Goal: Task Accomplishment & Management: Complete application form

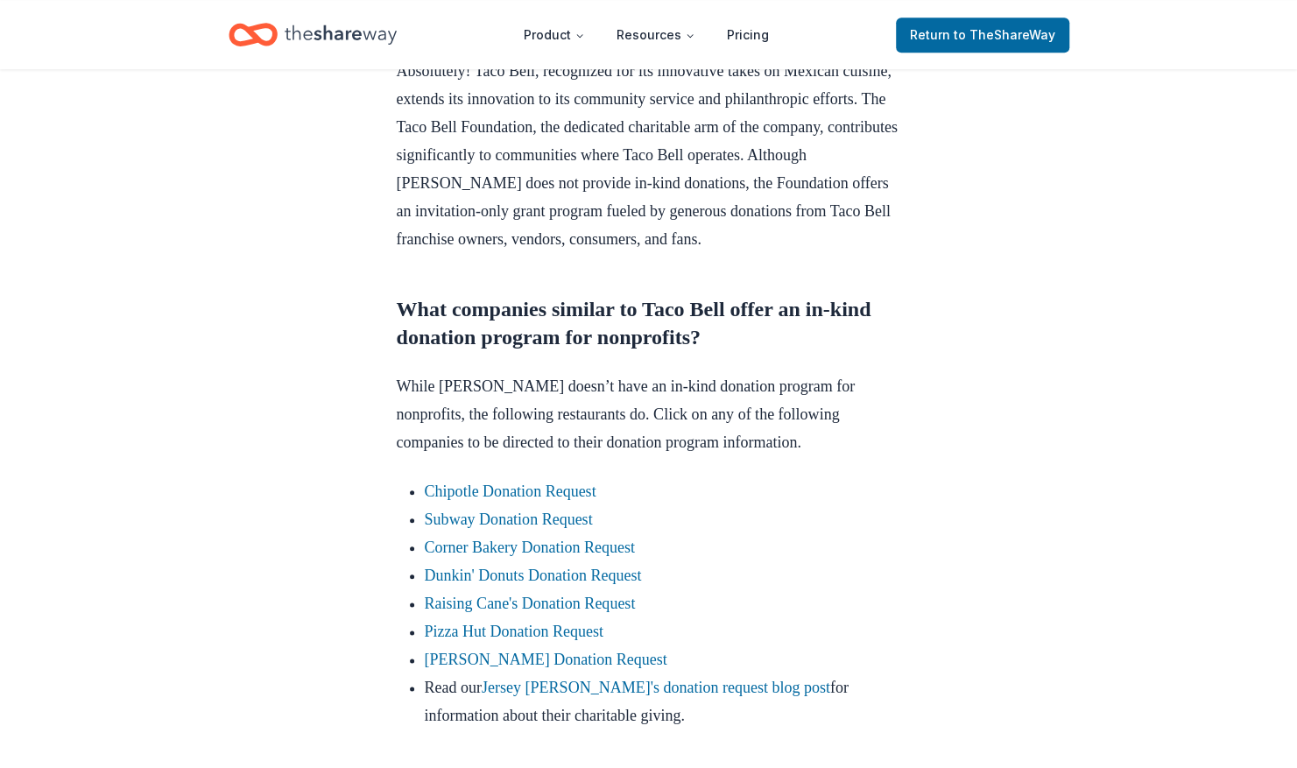
scroll to position [862, 0]
click at [473, 583] on link "Dunkin' Donuts Donation Request" at bounding box center [533, 575] width 217 height 18
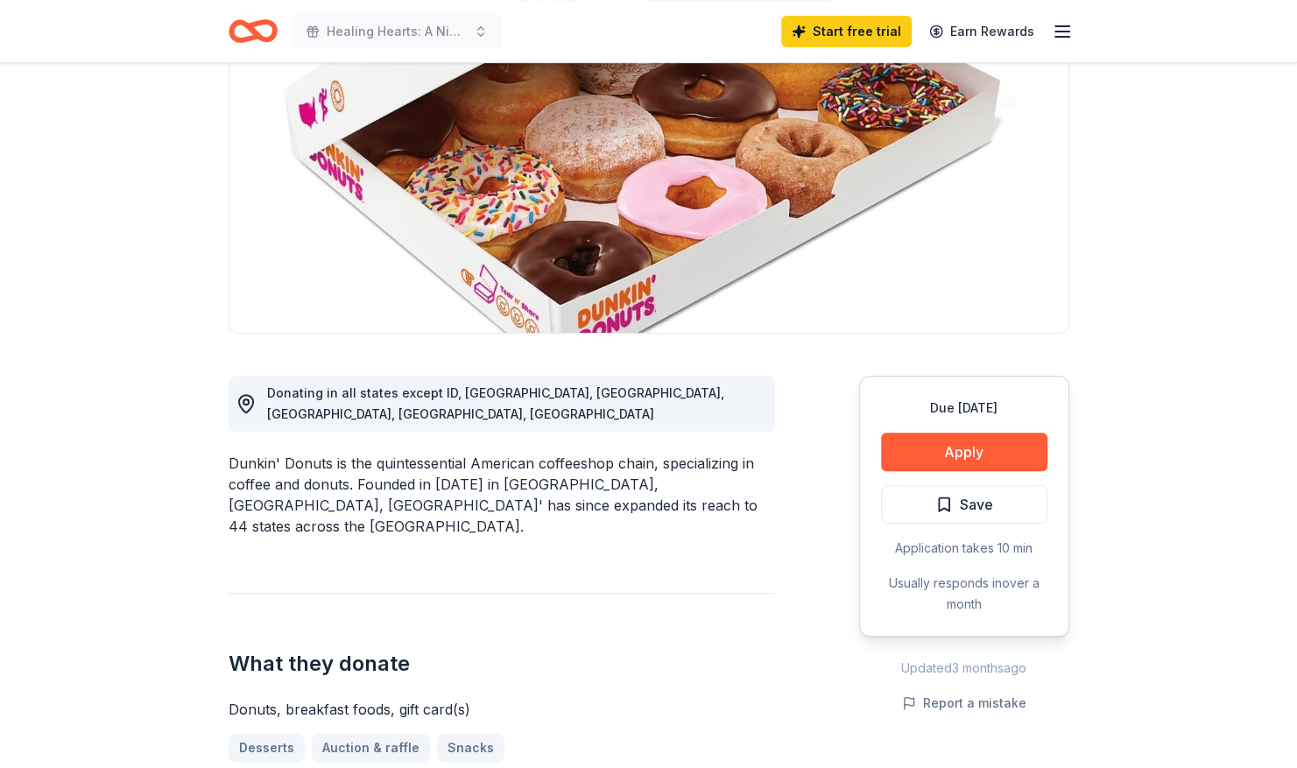
scroll to position [200, 0]
click at [995, 438] on button "Apply" at bounding box center [964, 451] width 166 height 39
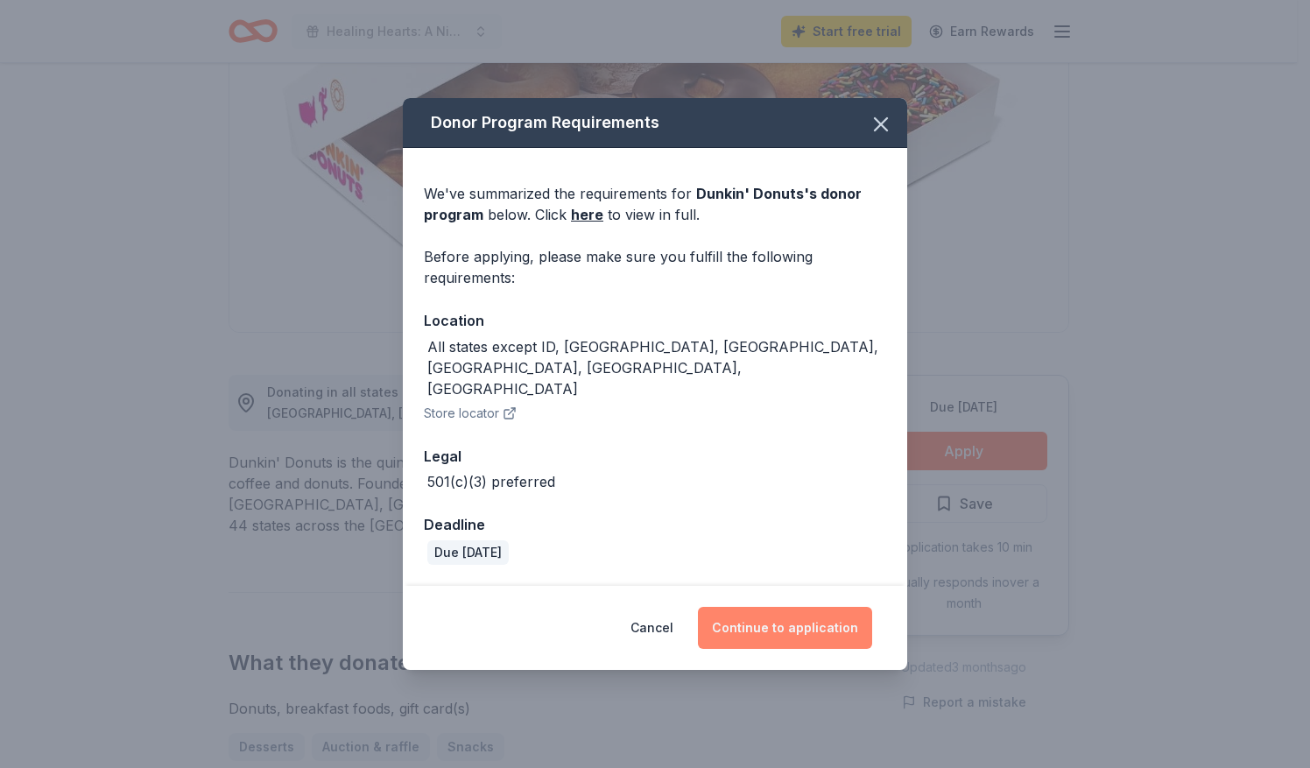
click at [805, 607] on button "Continue to application" at bounding box center [785, 628] width 174 height 42
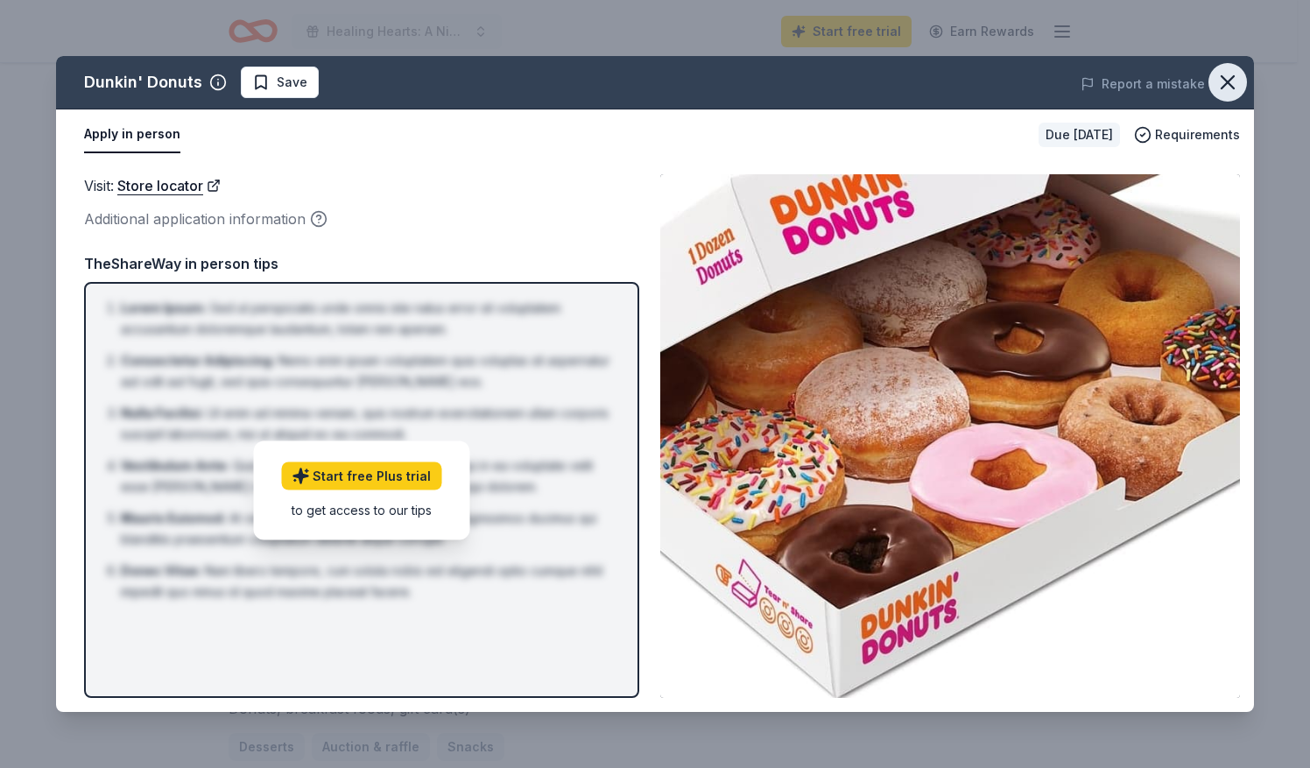
click at [1234, 80] on icon "button" at bounding box center [1227, 82] width 25 height 25
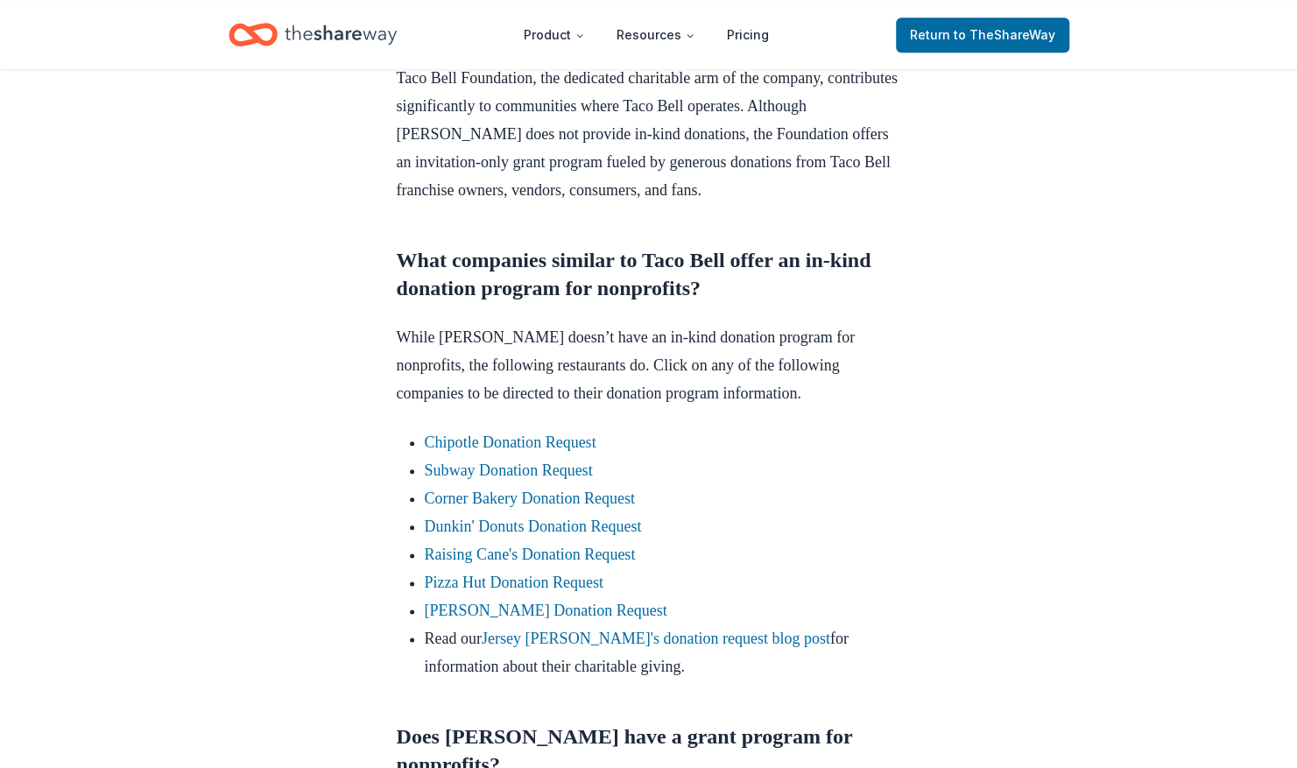
scroll to position [1000, 0]
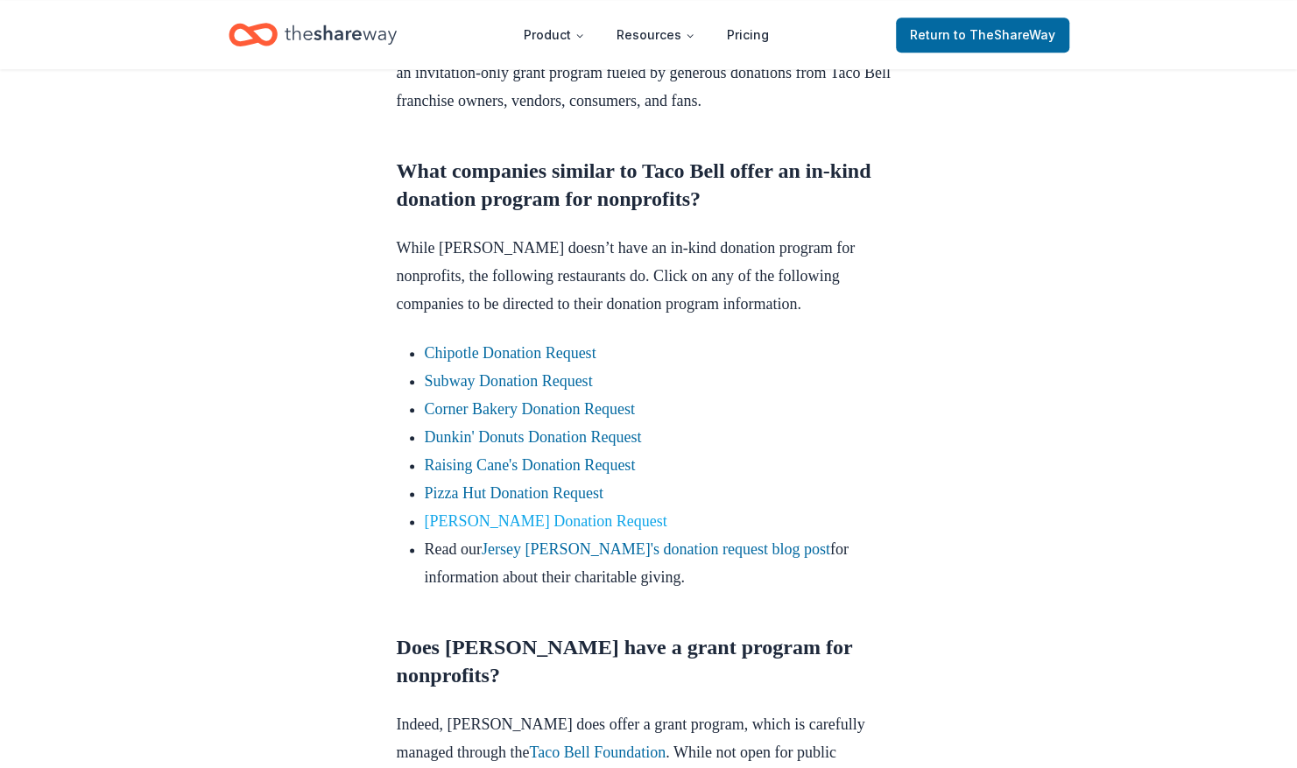
click at [583, 530] on link "Applebee's Donation Request" at bounding box center [546, 521] width 243 height 18
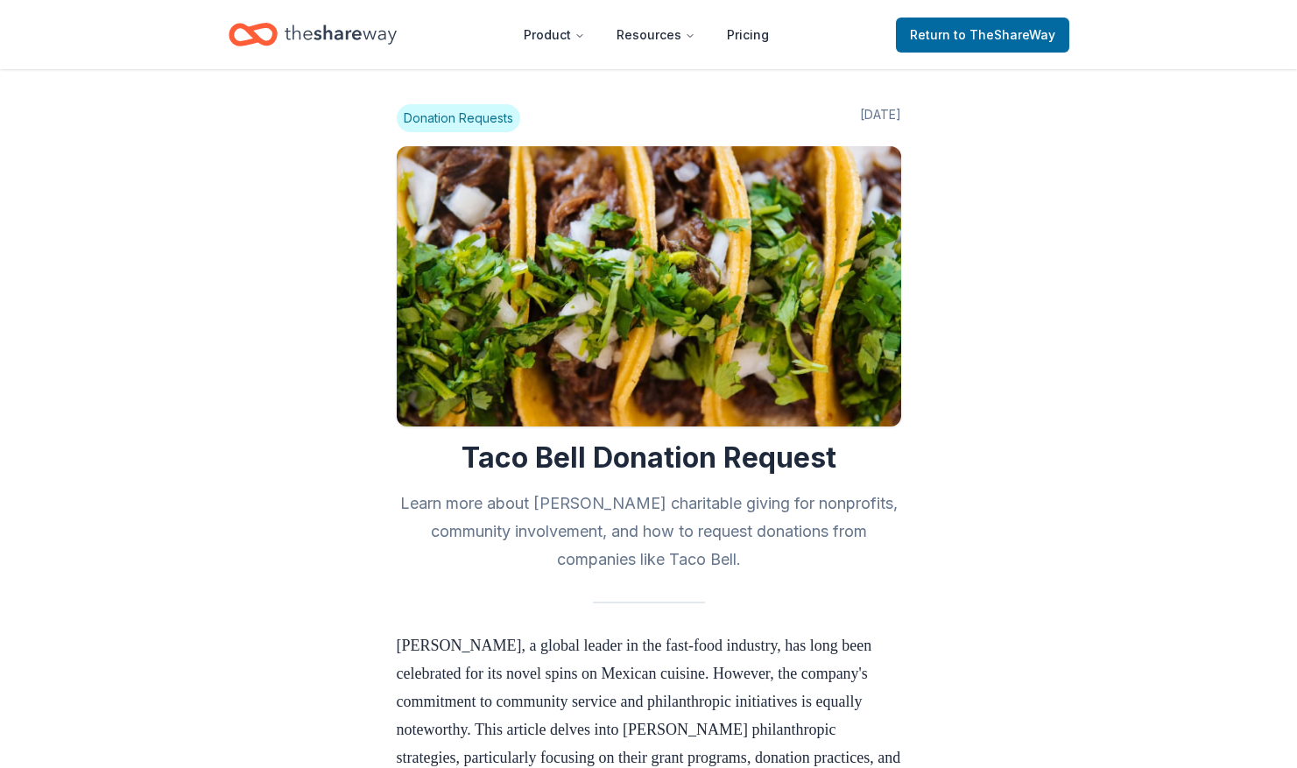
scroll to position [1000, 0]
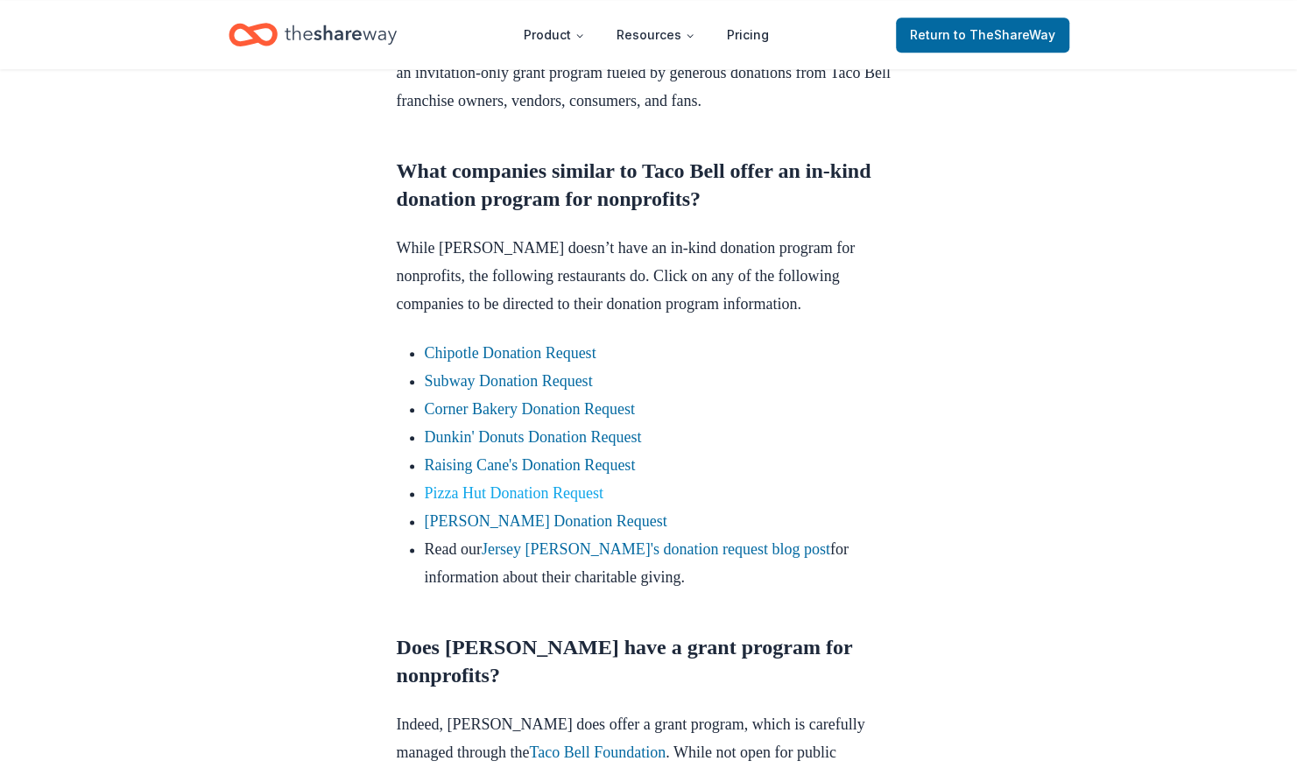
click at [491, 502] on link "Pizza Hut Donation Request" at bounding box center [514, 493] width 179 height 18
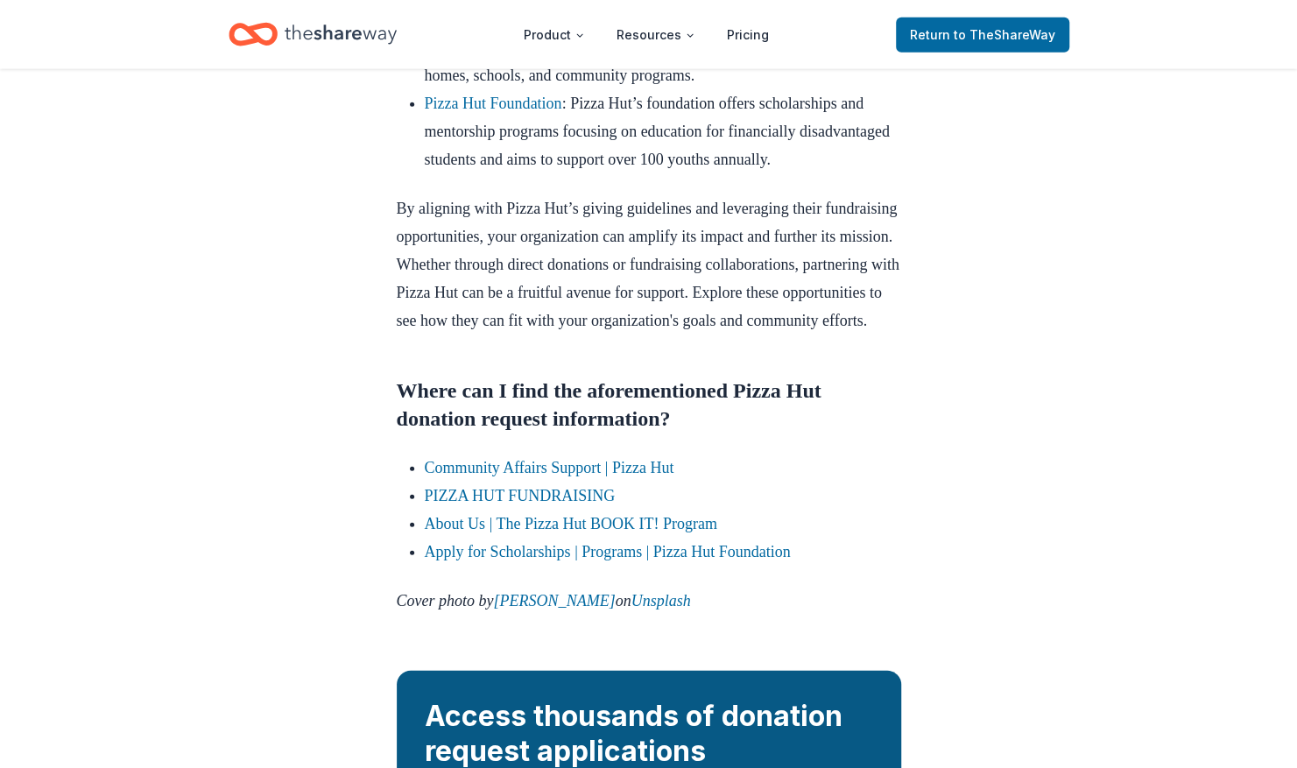
scroll to position [2679, 0]
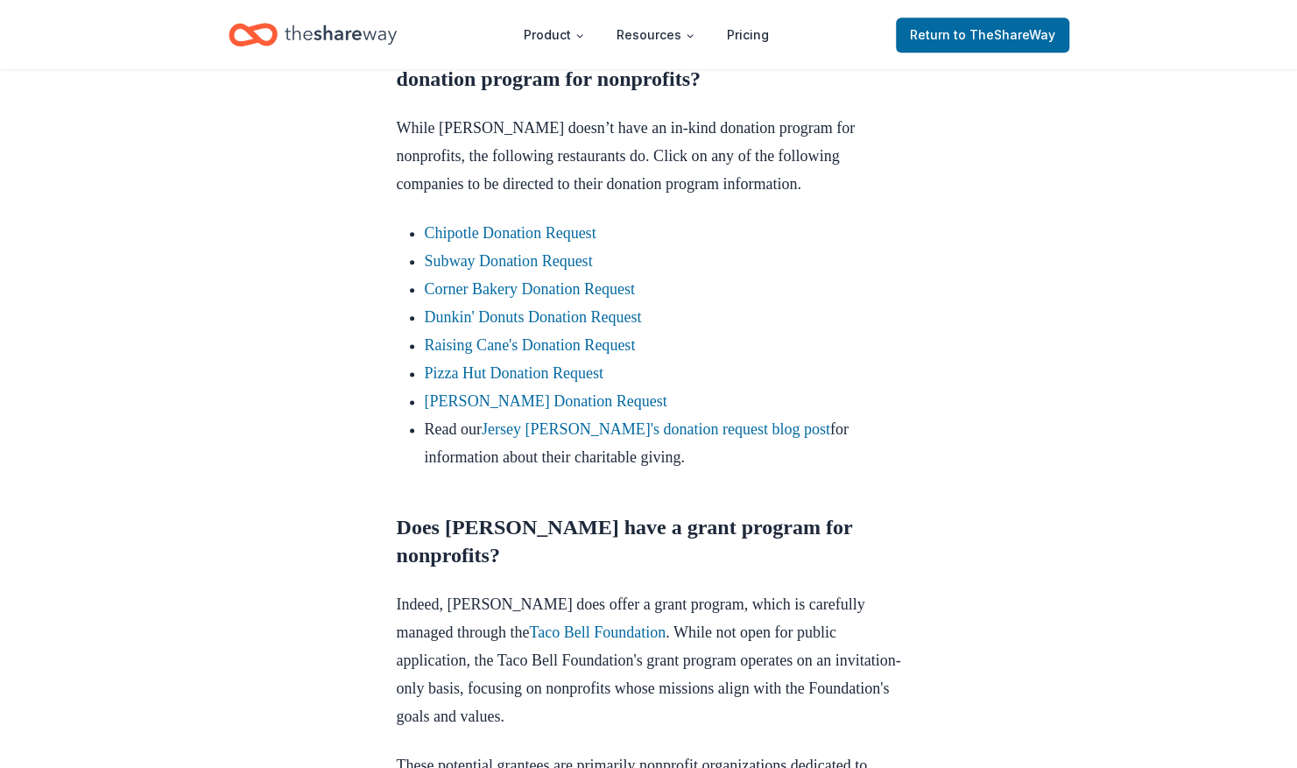
scroll to position [1082, 0]
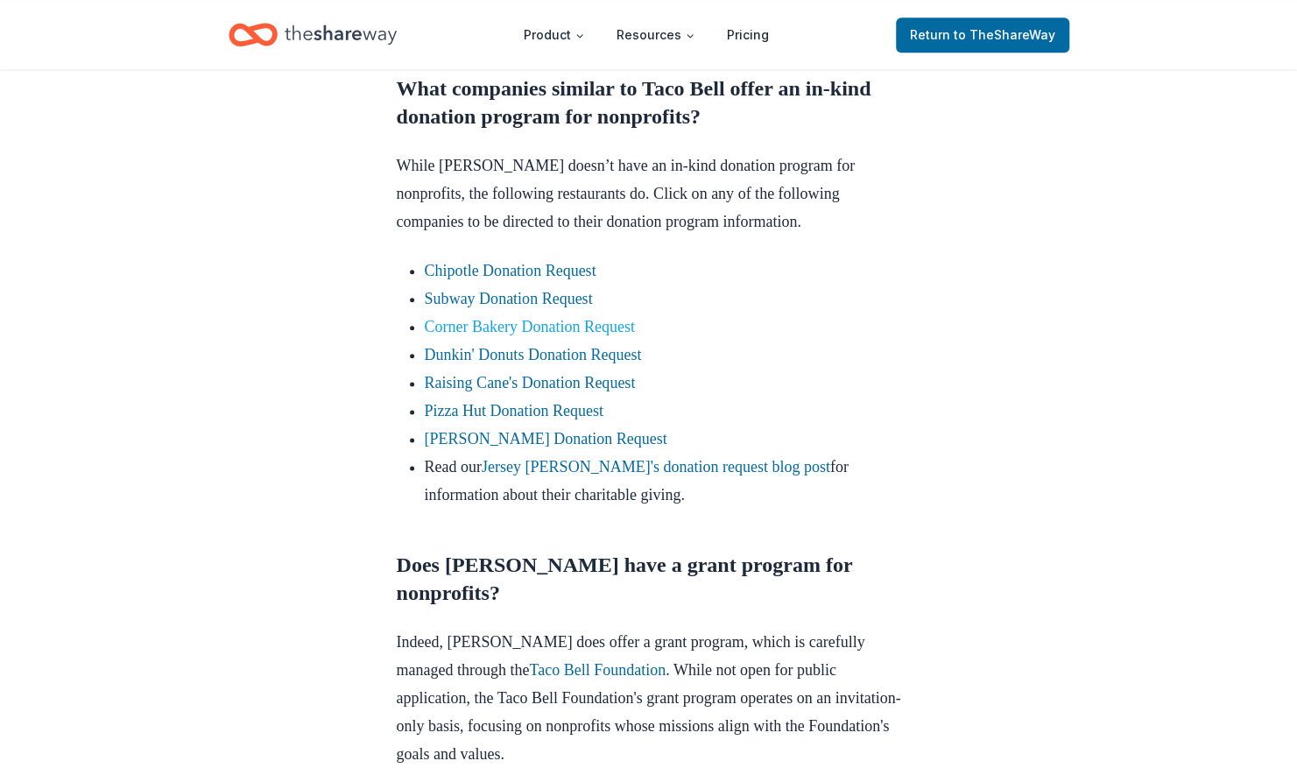
click at [566, 335] on link "Corner Bakery Donation Request" at bounding box center [530, 327] width 210 height 18
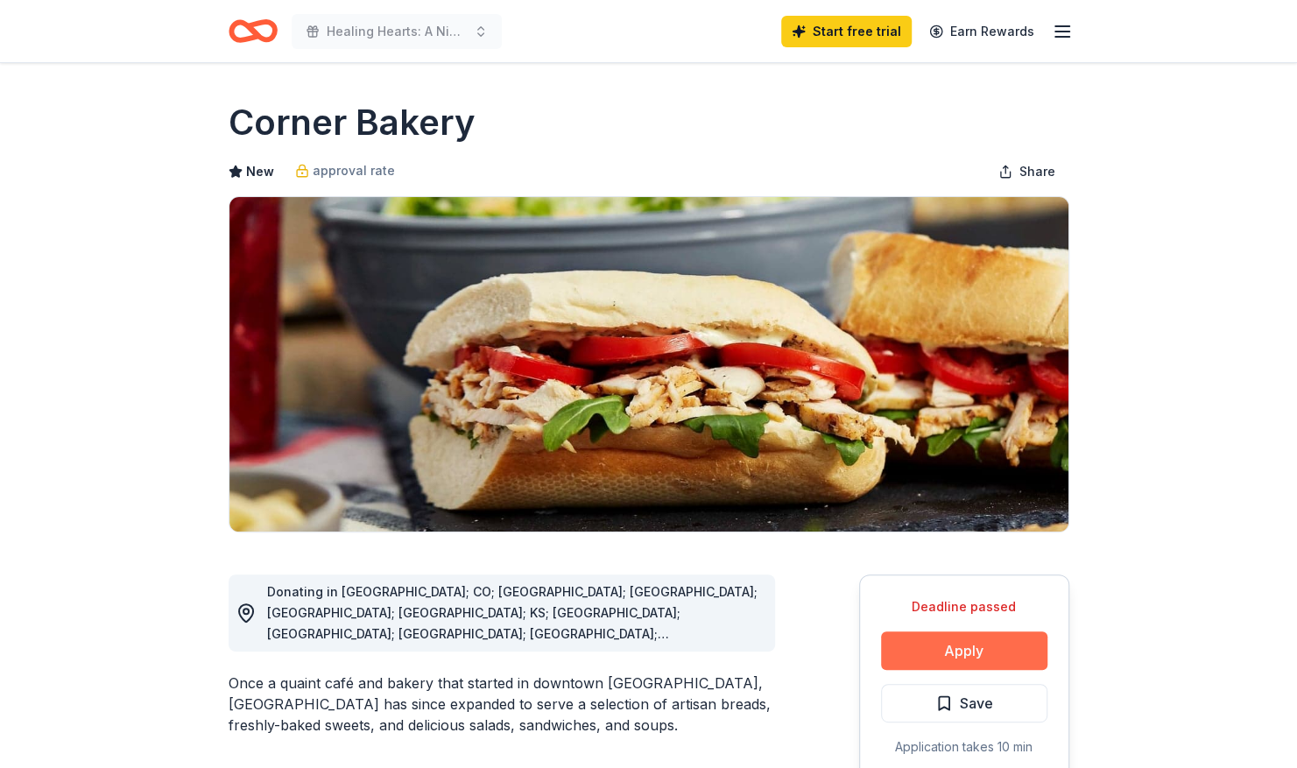
click at [937, 657] on button "Apply" at bounding box center [964, 650] width 166 height 39
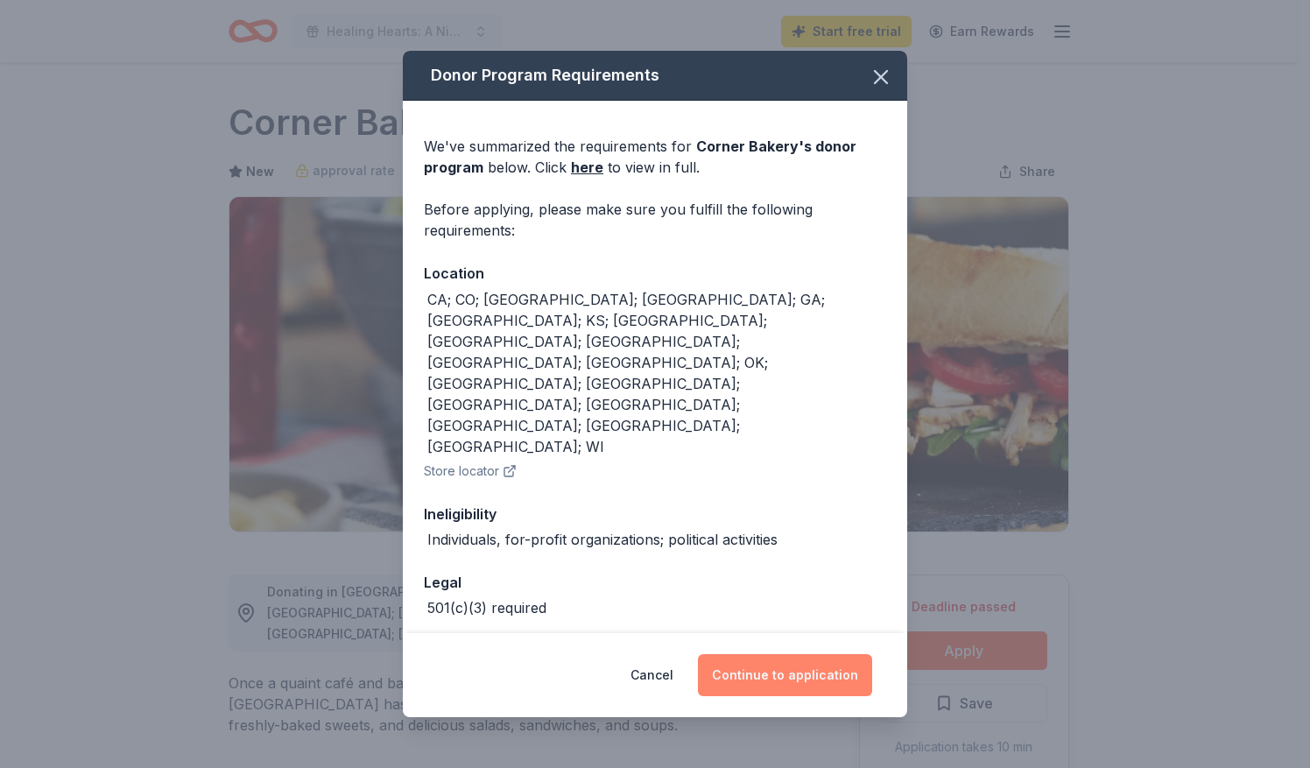
click at [806, 654] on button "Continue to application" at bounding box center [785, 675] width 174 height 42
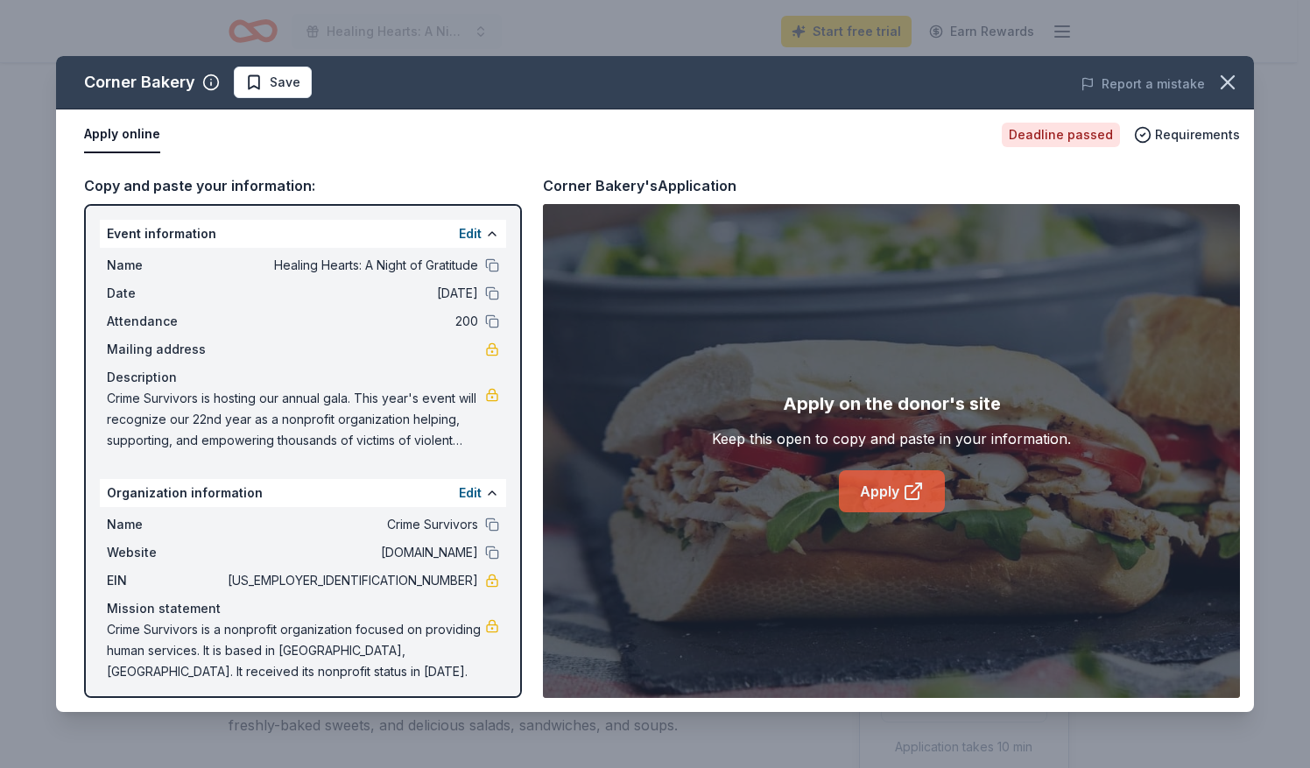
click at [890, 493] on link "Apply" at bounding box center [892, 491] width 106 height 42
